Goal: Check status: Check status

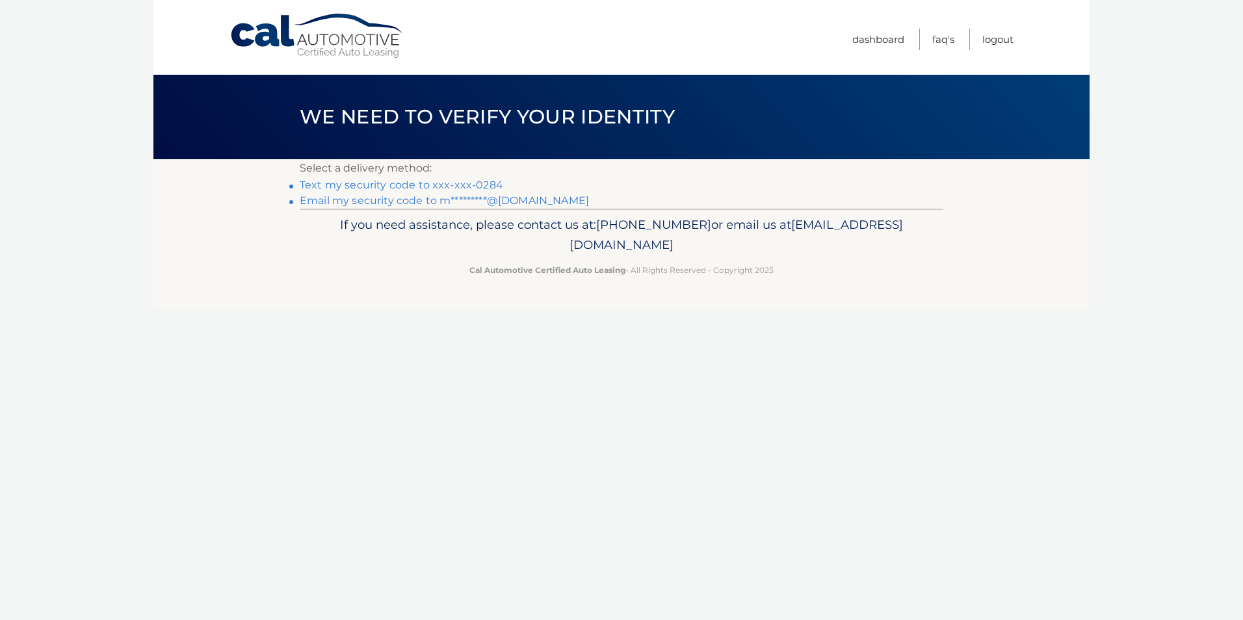
click at [433, 183] on link "Text my security code to xxx-xxx-0284" at bounding box center [401, 185] width 203 height 12
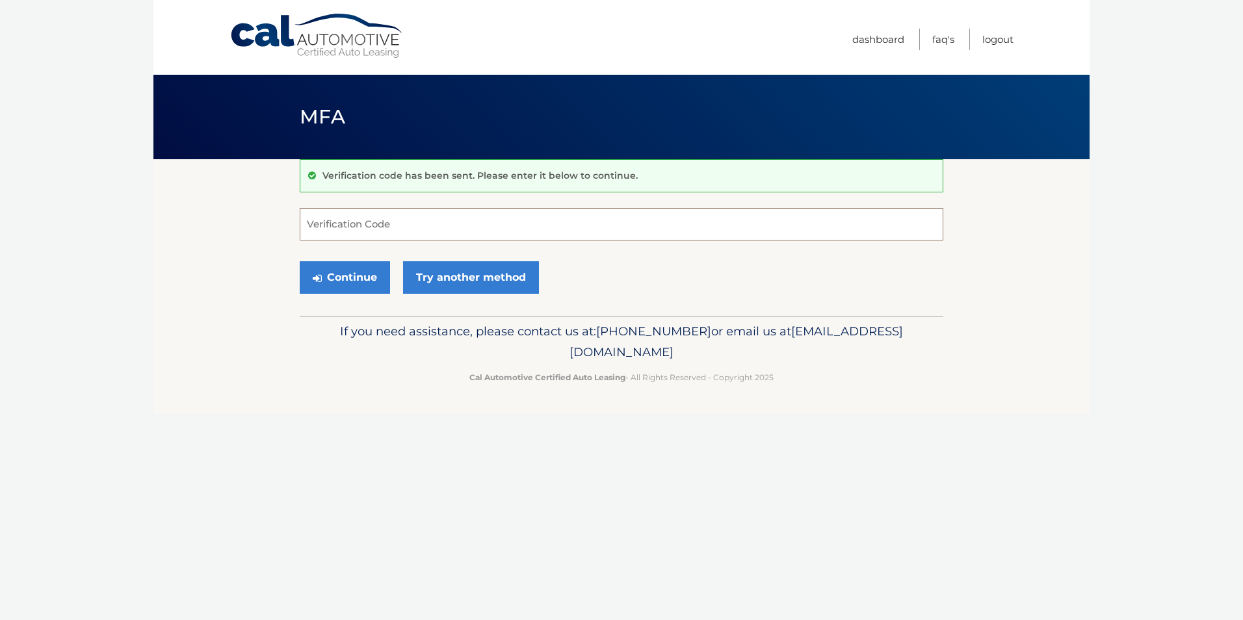
click at [402, 233] on input "Verification Code" at bounding box center [622, 224] width 644 height 33
click at [405, 222] on input "Verification Code" at bounding box center [622, 224] width 644 height 33
type input "741144"
click at [300, 261] on button "Continue" at bounding box center [345, 277] width 90 height 33
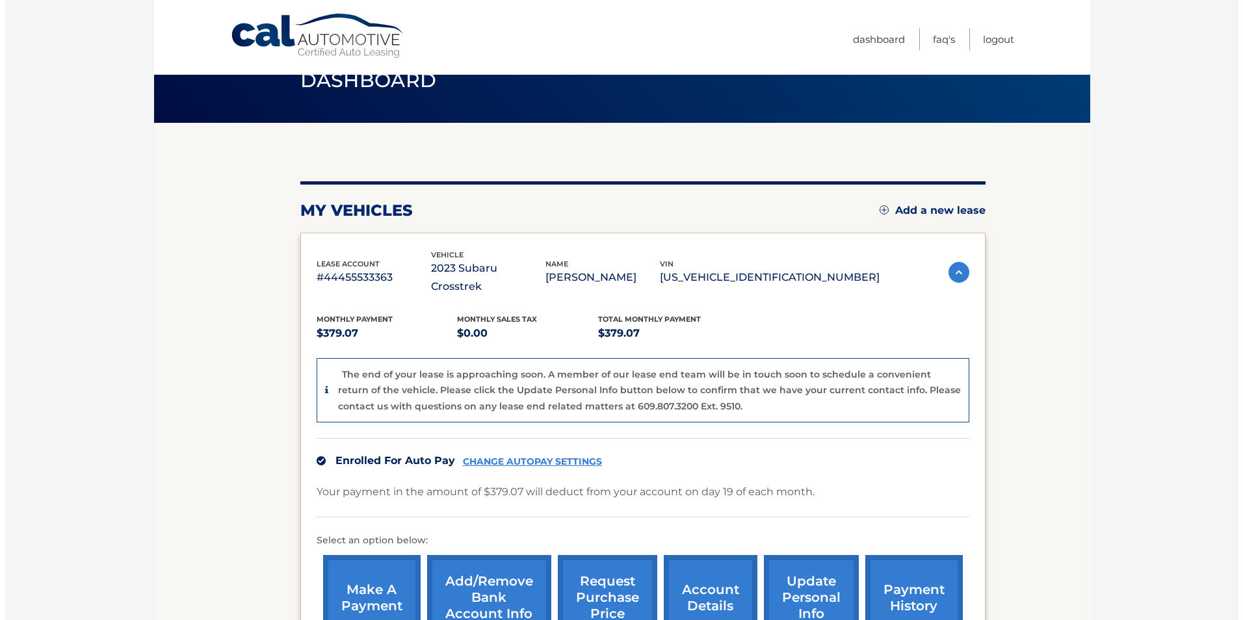
scroll to position [65, 0]
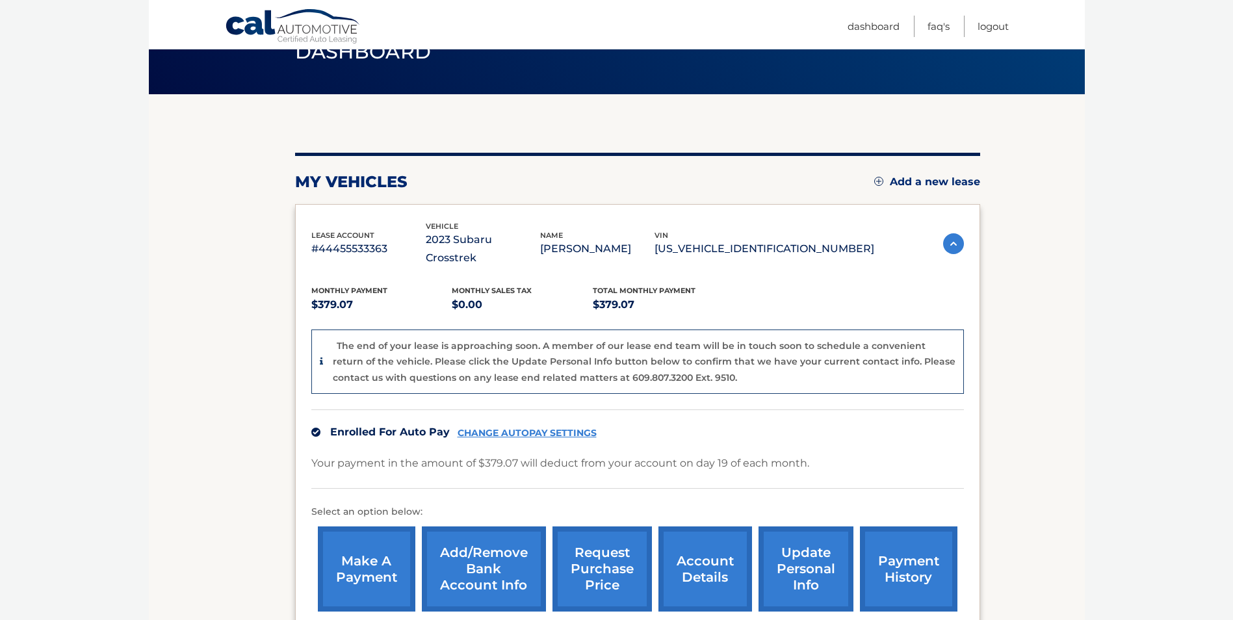
click at [598, 543] on link "request purchase price" at bounding box center [602, 569] width 99 height 85
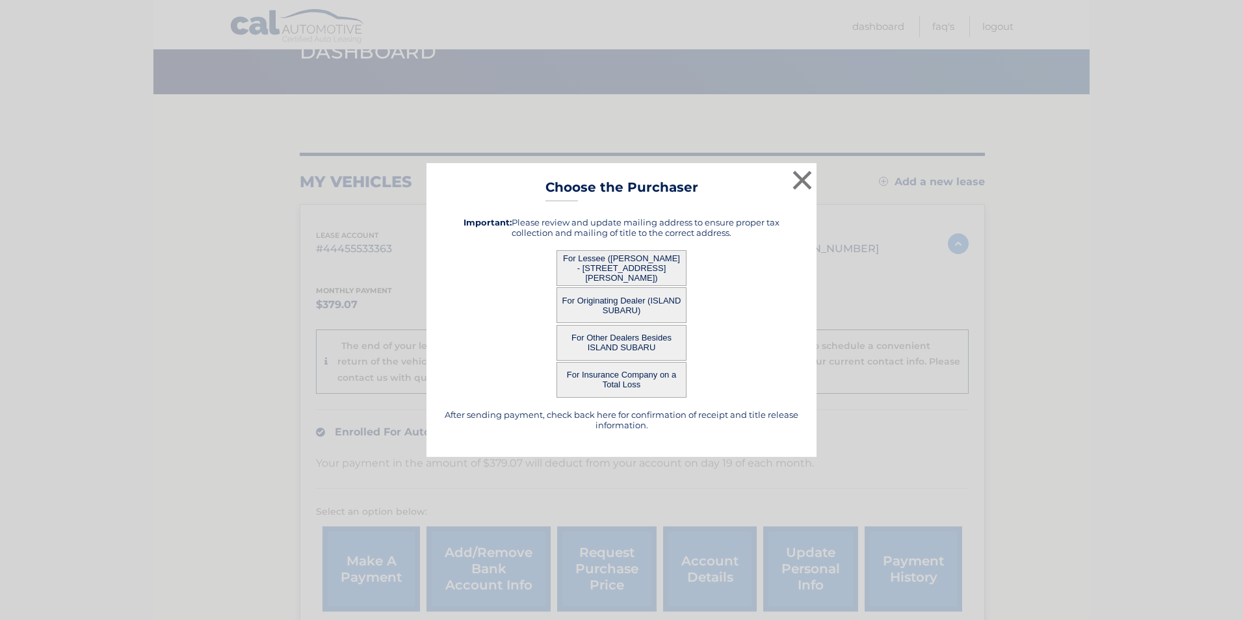
click at [564, 337] on button "For Other Dealers Besides ISLAND SUBARU" at bounding box center [621, 343] width 130 height 36
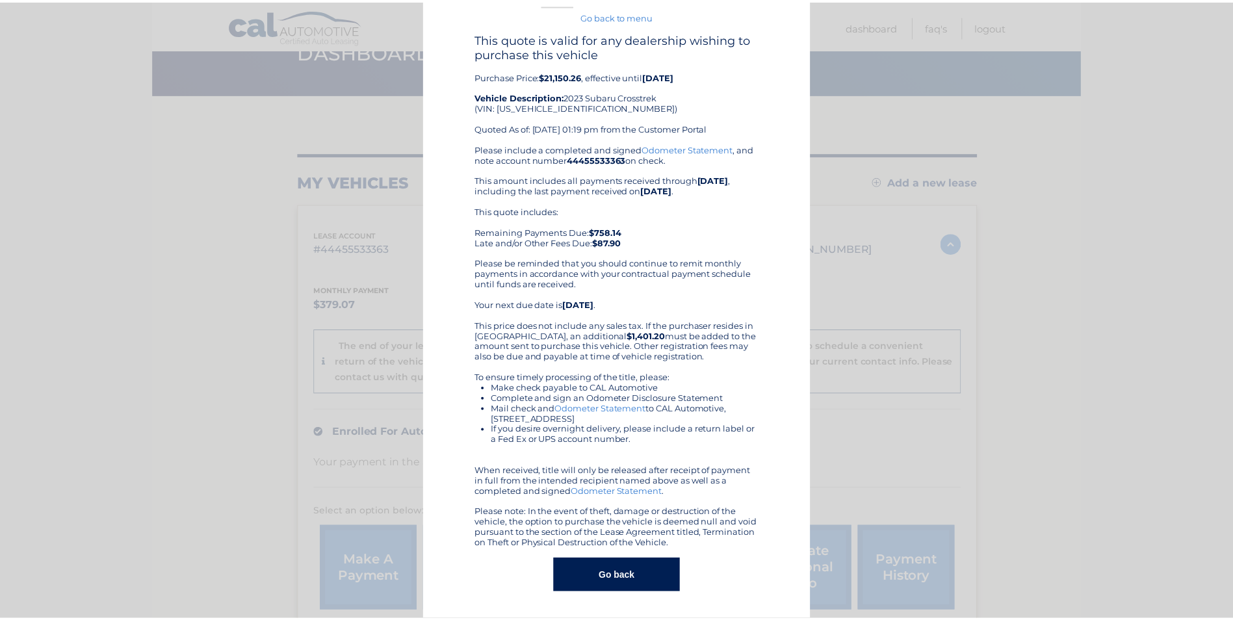
scroll to position [0, 0]
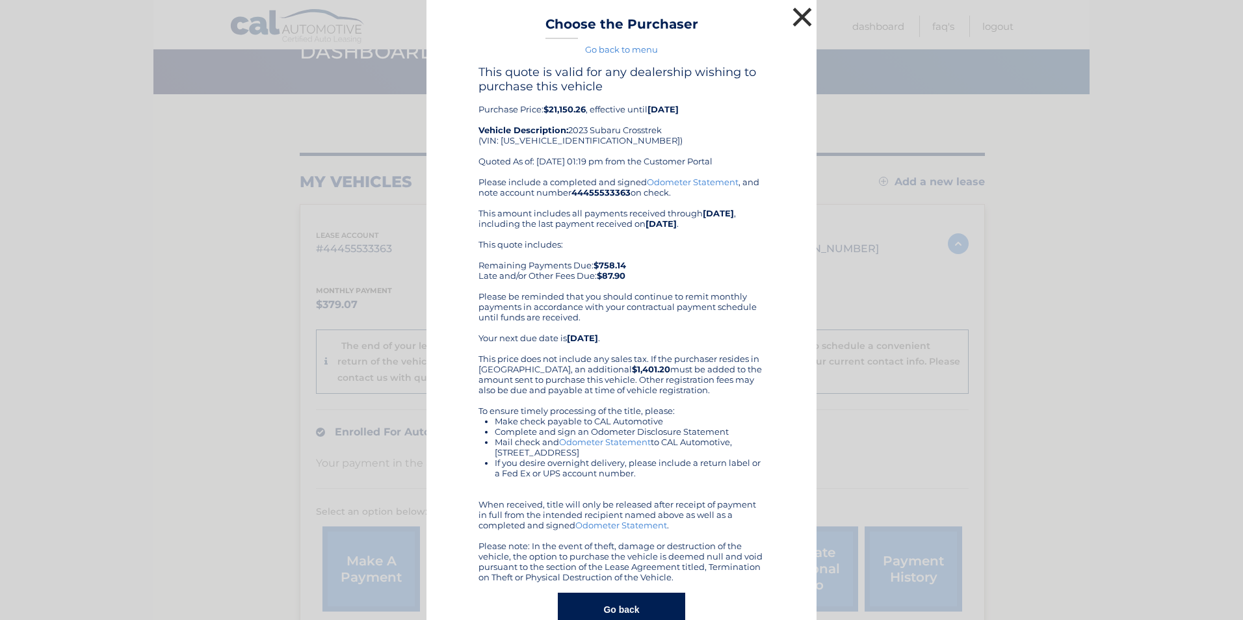
click at [794, 7] on button "×" at bounding box center [802, 17] width 26 height 26
